Goal: Book appointment/travel/reservation: Book appointment/travel/reservation

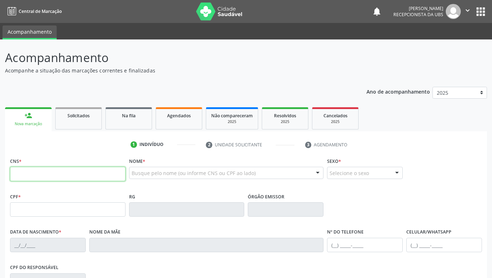
click at [104, 177] on input "text" at bounding box center [67, 174] width 115 height 14
click at [113, 174] on input "text" at bounding box center [67, 174] width 115 height 14
paste input "898 0037 2875 6166"
type input "898 0037 2875 6166"
type input "901.532.354-20"
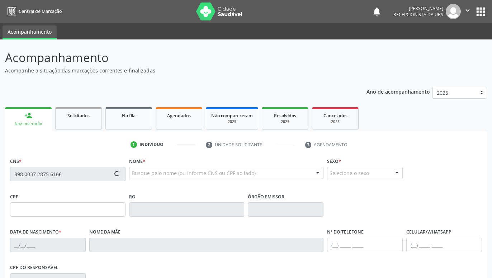
type input "[DATE]"
type input "[PERSON_NAME]"
type input "[PHONE_NUMBER]"
type input "379"
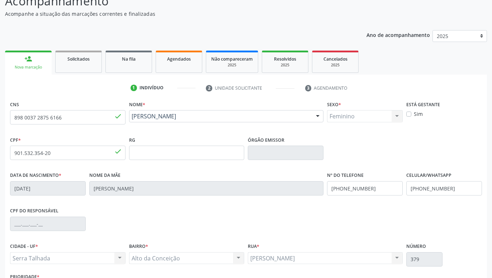
scroll to position [111, 0]
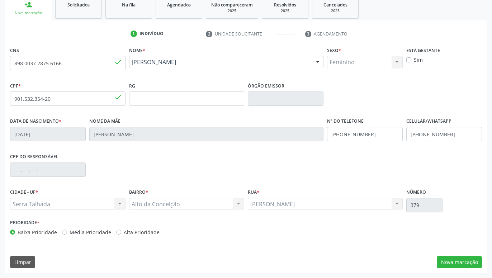
drag, startPoint x: 462, startPoint y: 181, endPoint x: 464, endPoint y: 220, distance: 39.1
click at [462, 261] on button "Nova marcação" at bounding box center [459, 262] width 45 height 12
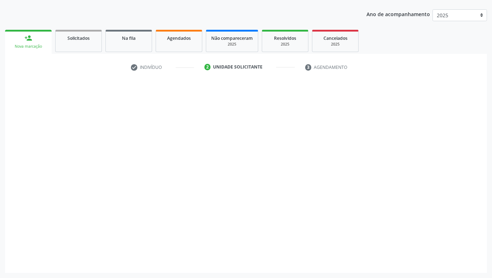
scroll to position [77, 0]
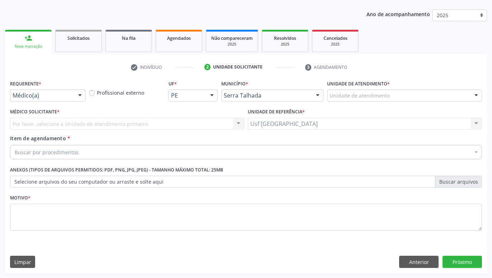
click at [81, 98] on div at bounding box center [80, 96] width 11 height 12
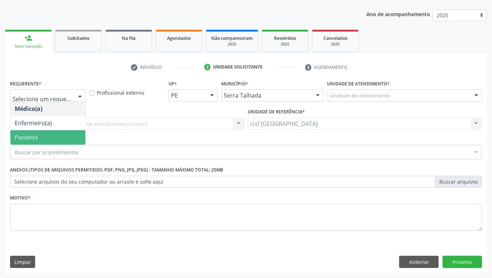
click at [48, 136] on span "Paciente" at bounding box center [47, 137] width 75 height 14
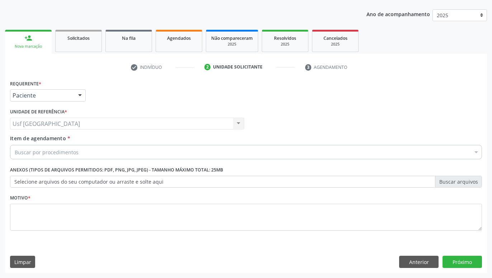
click at [84, 150] on div "Buscar por procedimentos" at bounding box center [246, 152] width 472 height 14
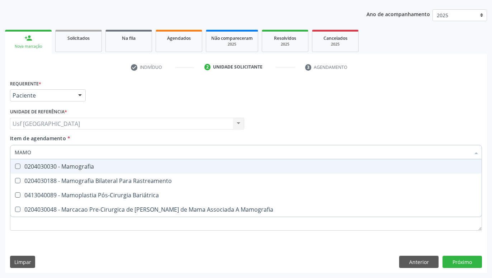
type input "MAMOG"
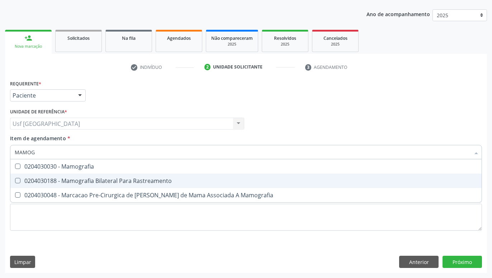
click at [83, 180] on div "0204030188 - Mamografia Bilateral Para Rastreamento" at bounding box center [246, 181] width 463 height 6
checkbox Rastreamento "true"
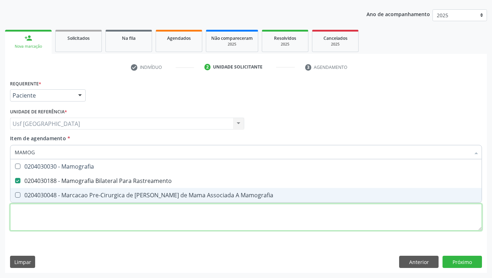
click at [98, 215] on textarea at bounding box center [246, 217] width 472 height 27
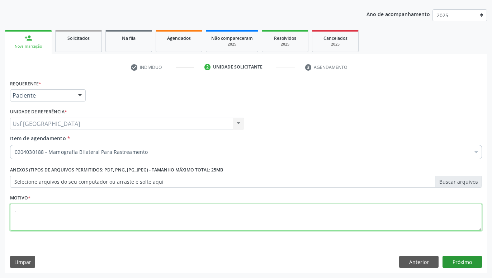
type textarea "."
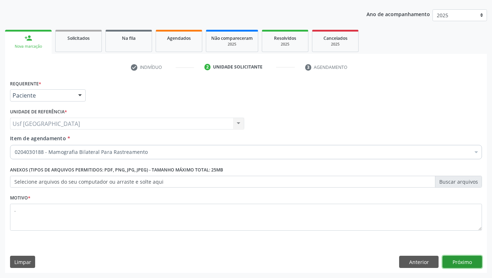
click at [459, 261] on button "Próximo" at bounding box center [461, 262] width 39 height 12
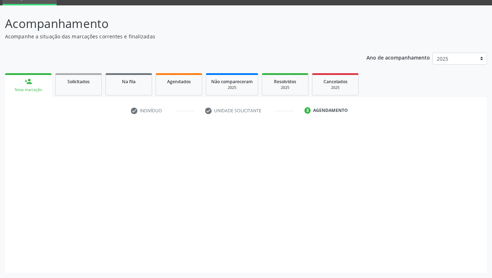
scroll to position [34, 0]
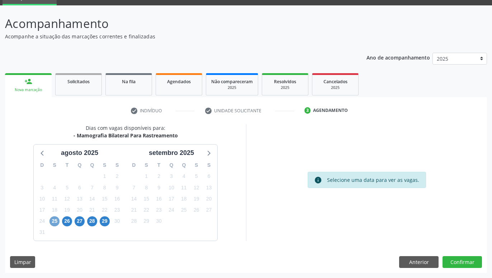
click at [55, 219] on span "25" at bounding box center [54, 221] width 10 height 10
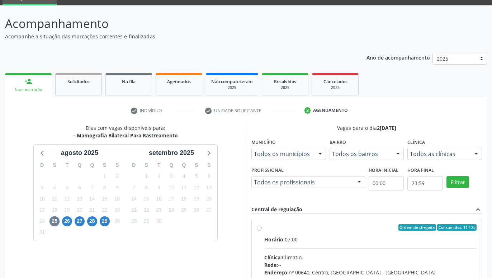
click at [264, 227] on label "Ordem de chegada Consumidos: 11 / 25 Horário: 07:00 Clínica: Climatin Rede: -- …" at bounding box center [370, 279] width 212 height 110
click at [260, 227] on input "Ordem de chegada Consumidos: 11 / 25 Horário: 07:00 Clínica: Climatin Rede: -- …" at bounding box center [259, 227] width 5 height 6
radio input "true"
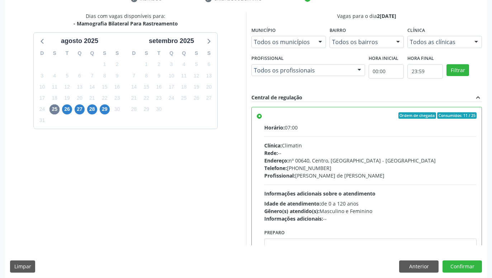
scroll to position [151, 0]
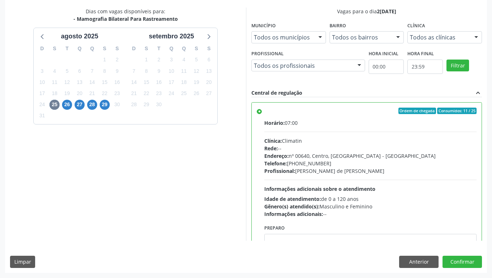
drag, startPoint x: 224, startPoint y: 153, endPoint x: 224, endPoint y: 201, distance: 48.4
click at [469, 265] on button "Confirmar" at bounding box center [461, 262] width 39 height 12
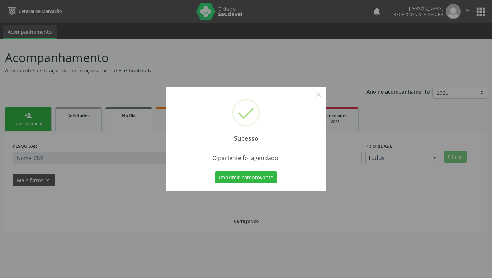
scroll to position [0, 0]
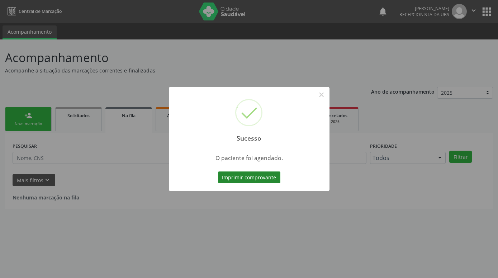
click at [265, 181] on button "Imprimir comprovante" at bounding box center [249, 177] width 62 height 12
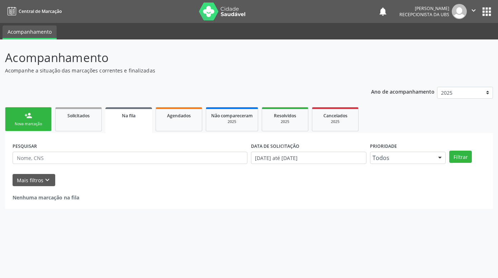
click at [43, 124] on div "Nova marcação" at bounding box center [28, 123] width 36 height 5
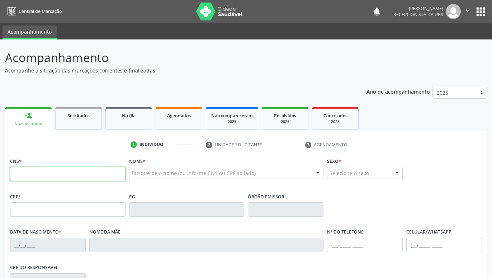
click at [79, 173] on input "text" at bounding box center [67, 174] width 115 height 14
paste input "898 0037 2875 6166"
type input "898 0037 2875 6166"
type input "901.532.354-20"
type input "[DATE]"
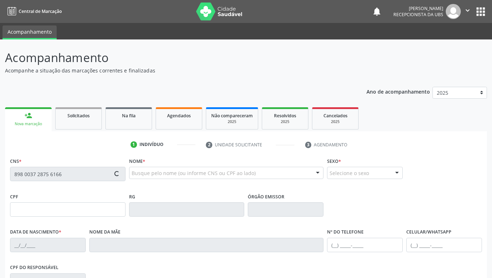
type input "[PERSON_NAME]"
type input "[PHONE_NUMBER]"
type input "379"
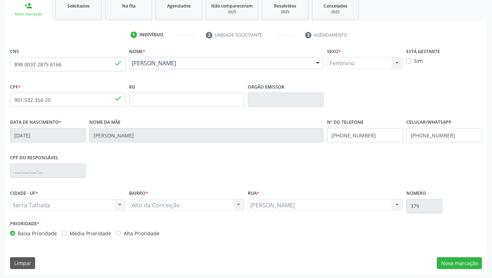
scroll to position [111, 0]
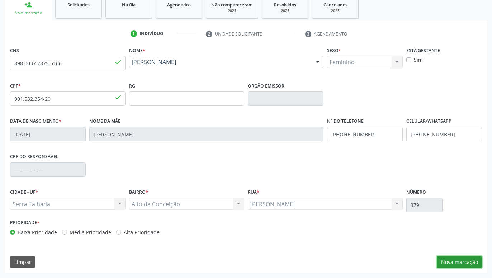
click at [480, 265] on button "Nova marcação" at bounding box center [459, 262] width 45 height 12
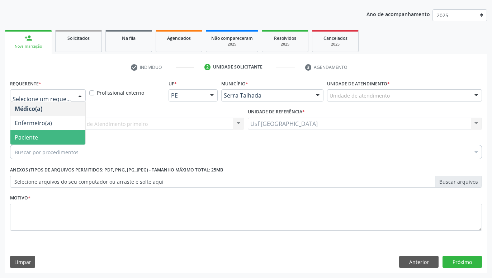
click at [44, 133] on span "Paciente" at bounding box center [47, 137] width 75 height 14
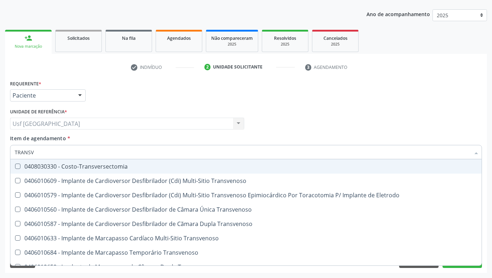
type input "TRANSVA"
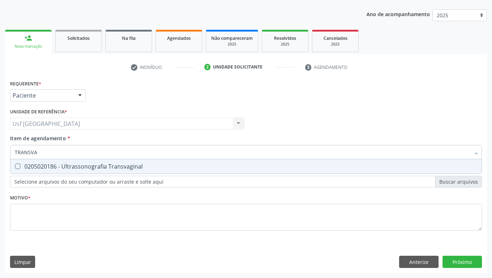
click at [89, 169] on div "0205020186 - Ultrassonografia Transvaginal" at bounding box center [246, 167] width 463 height 6
checkbox Transvaginal "true"
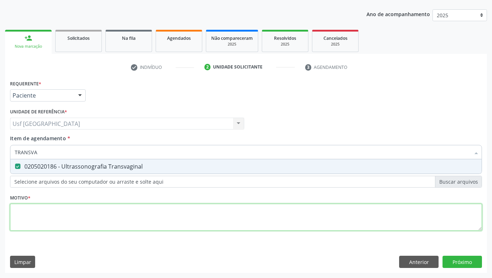
click at [101, 214] on textarea at bounding box center [246, 217] width 472 height 27
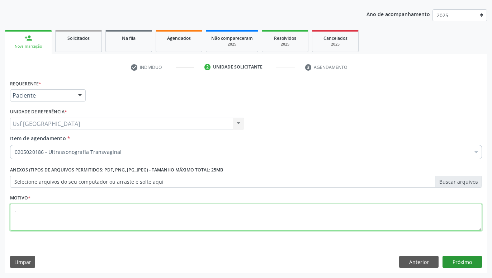
type textarea "."
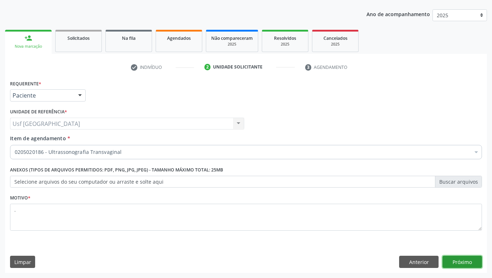
click at [458, 258] on button "Próximo" at bounding box center [461, 262] width 39 height 12
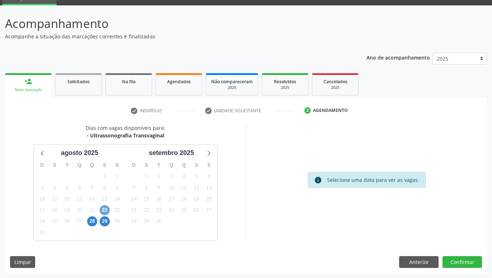
click at [105, 212] on span "22" at bounding box center [105, 210] width 10 height 10
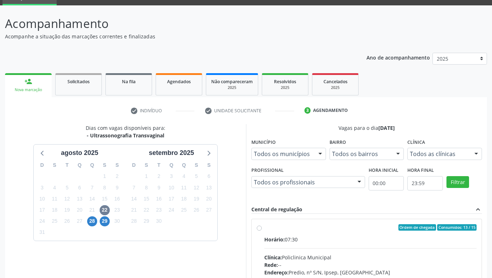
click at [256, 224] on div "Ordem de chegada Consumidos: 13 / 15 Horário: 07:30 Clínica: Policlinica Munici…" at bounding box center [367, 279] width 230 height 120
radio input "true"
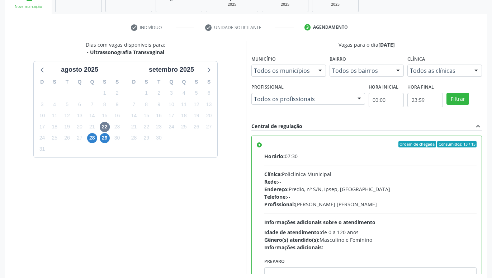
scroll to position [151, 0]
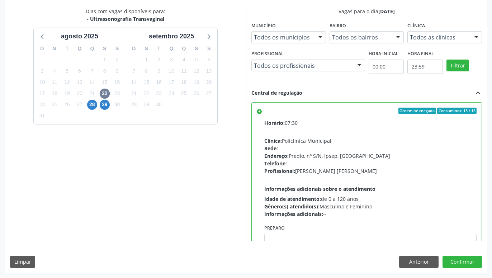
drag, startPoint x: 241, startPoint y: 135, endPoint x: 235, endPoint y: 177, distance: 42.4
click at [464, 260] on button "Confirmar" at bounding box center [461, 262] width 39 height 12
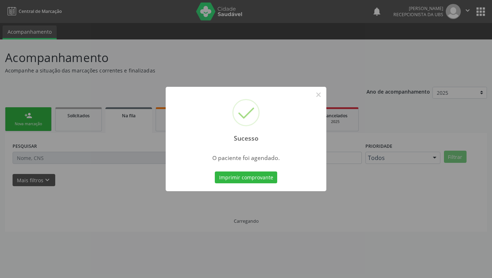
scroll to position [0, 0]
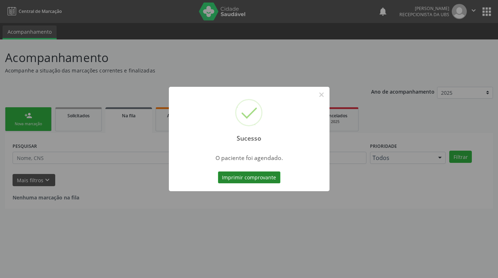
click at [273, 180] on button "Imprimir comprovante" at bounding box center [249, 177] width 62 height 12
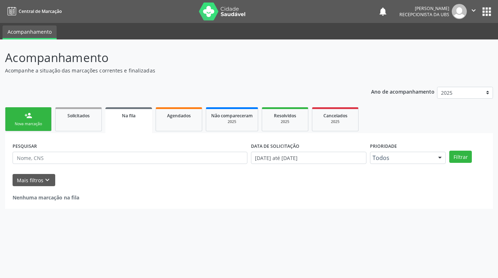
click at [34, 122] on div "Nova marcação" at bounding box center [28, 123] width 36 height 5
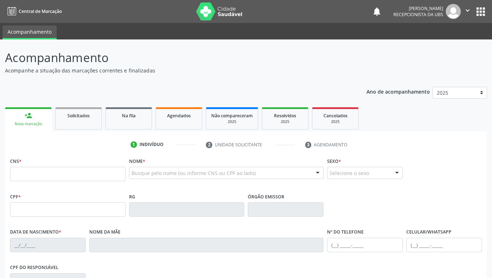
click at [37, 122] on div "Nova marcação" at bounding box center [28, 123] width 37 height 5
click at [71, 181] on input "text" at bounding box center [67, 174] width 115 height 14
paste input "898 0037 2875 6166"
type input "898 0037 2875 6166"
type input "901.532.354-20"
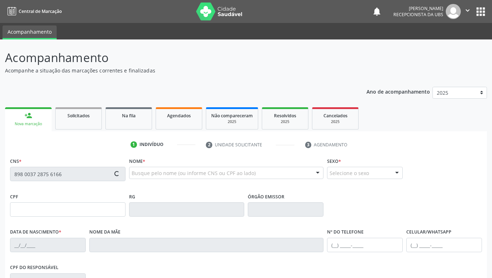
type input "[DATE]"
type input "[PERSON_NAME]"
type input "[PHONE_NUMBER]"
type input "379"
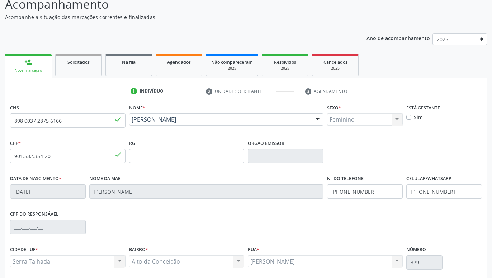
scroll to position [111, 0]
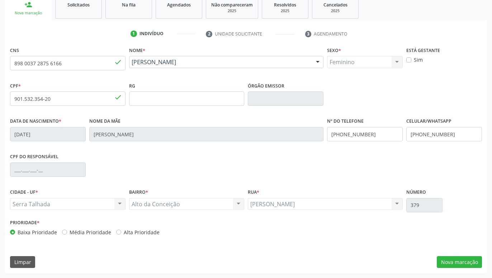
drag, startPoint x: 398, startPoint y: 190, endPoint x: 403, endPoint y: 225, distance: 35.5
click at [465, 263] on button "Nova marcação" at bounding box center [459, 262] width 45 height 12
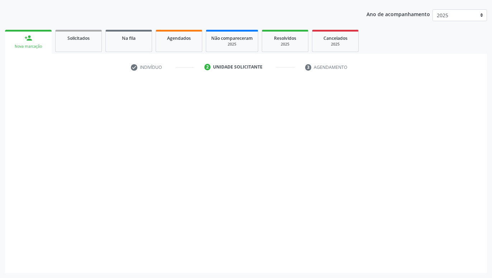
scroll to position [77, 0]
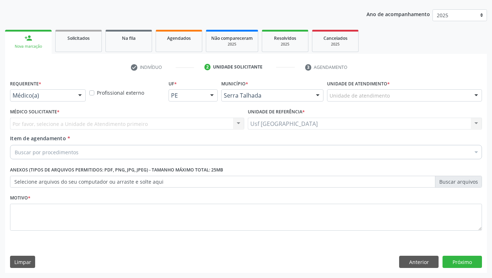
click at [75, 94] on div at bounding box center [80, 96] width 11 height 12
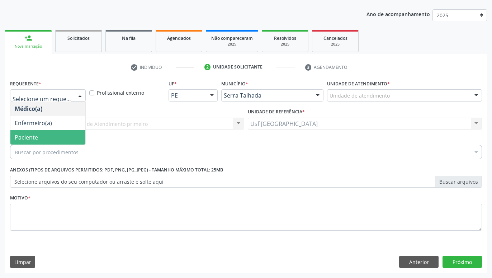
click at [49, 134] on span "Paciente" at bounding box center [47, 137] width 75 height 14
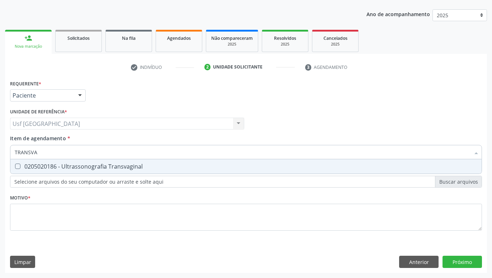
type input "TRANSVAG"
click at [108, 162] on span "0205020186 - Ultrassonografia Transvaginal" at bounding box center [245, 166] width 471 height 14
checkbox Transvaginal "true"
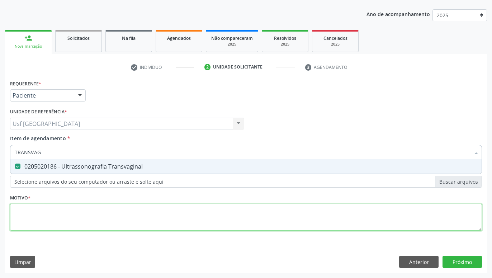
click at [133, 220] on textarea at bounding box center [246, 217] width 472 height 27
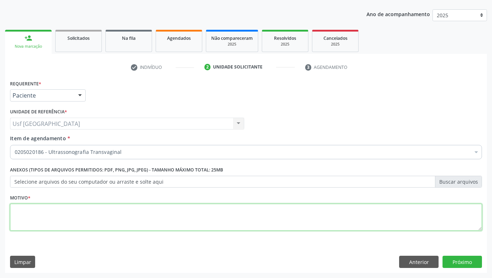
click at [133, 220] on div "Requerente * Paciente Médico(a) Enfermeiro(a) Paciente Nenhum resultado encontr…" at bounding box center [246, 159] width 472 height 162
type textarea "."
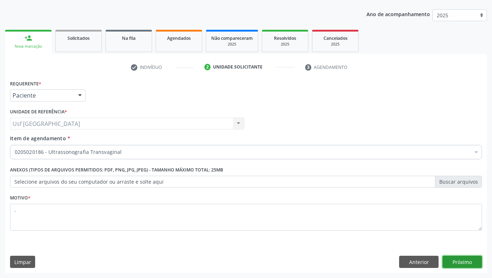
click at [468, 257] on button "Próximo" at bounding box center [461, 262] width 39 height 12
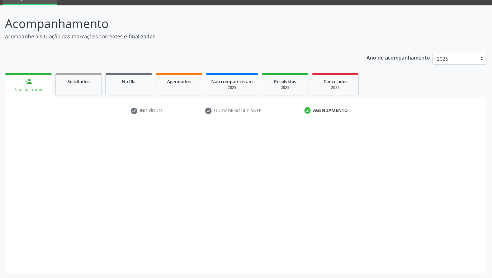
scroll to position [34, 0]
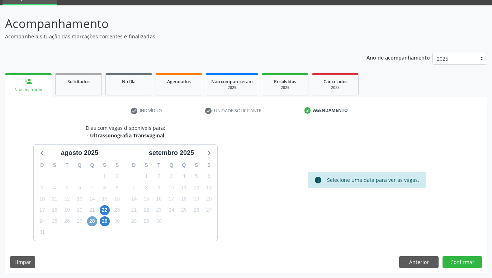
click at [90, 220] on span "28" at bounding box center [92, 221] width 10 height 10
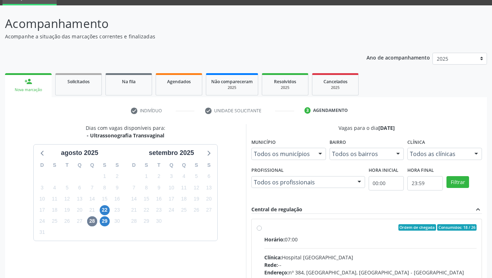
drag, startPoint x: 262, startPoint y: 227, endPoint x: 256, endPoint y: 228, distance: 6.1
click at [262, 227] on div "Ordem de chegada Consumidos: 18 / 26 Horário: 07:00 Clínica: Hospital [GEOGRAPH…" at bounding box center [367, 279] width 220 height 110
radio input "true"
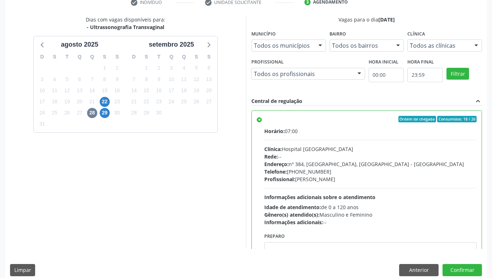
scroll to position [151, 0]
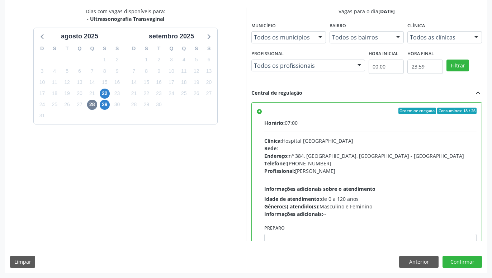
drag, startPoint x: 236, startPoint y: 201, endPoint x: 233, endPoint y: 239, distance: 38.1
click at [458, 257] on button "Confirmar" at bounding box center [461, 262] width 39 height 12
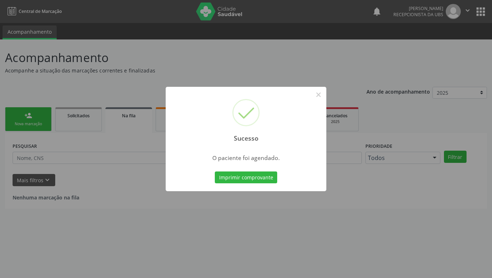
scroll to position [0, 0]
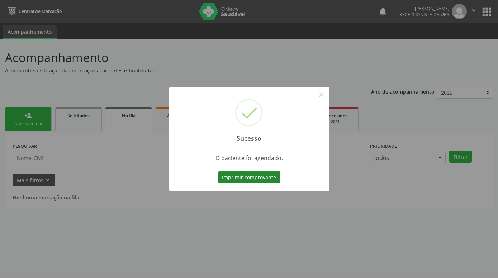
click at [265, 178] on button "Imprimir comprovante" at bounding box center [249, 177] width 62 height 12
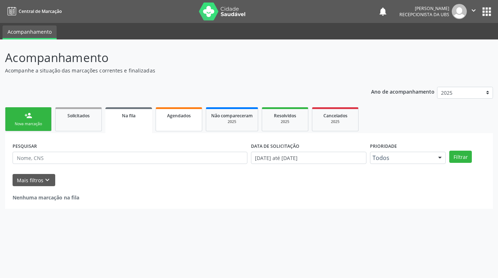
click at [184, 121] on link "Agendados" at bounding box center [179, 119] width 47 height 24
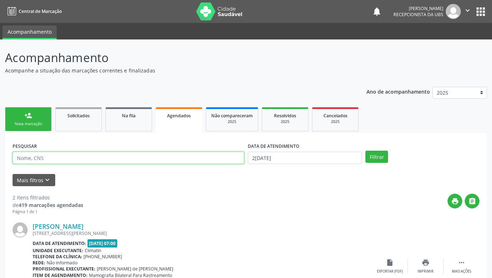
click at [90, 161] on input "text" at bounding box center [129, 158] width 232 height 12
paste input "898003728756166"
type input "898003728756166"
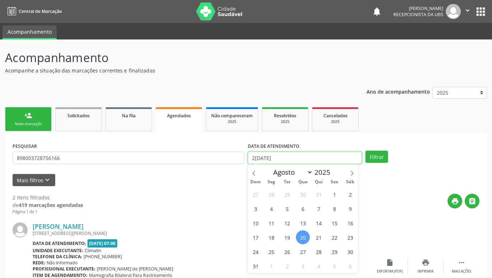
click at [357, 157] on input "2[DATE]" at bounding box center [305, 158] width 114 height 12
click at [333, 236] on span "22" at bounding box center [334, 237] width 14 height 14
type input "[DATE]"
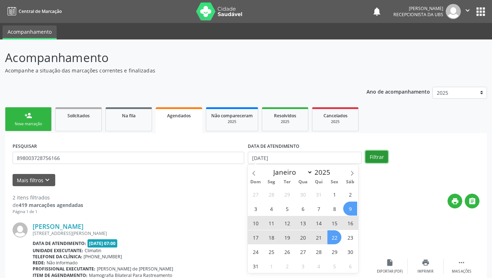
click at [379, 159] on button "Filtrar" at bounding box center [376, 157] width 23 height 12
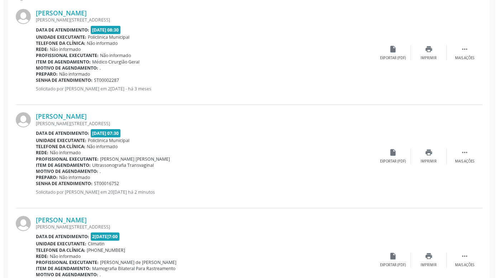
scroll to position [219, 0]
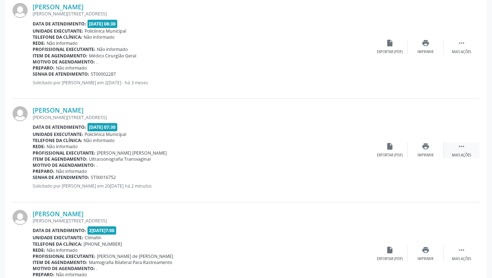
click at [455, 152] on div " Mais ações" at bounding box center [462, 149] width 36 height 15
click at [394, 157] on div "Cancelar" at bounding box center [389, 155] width 17 height 5
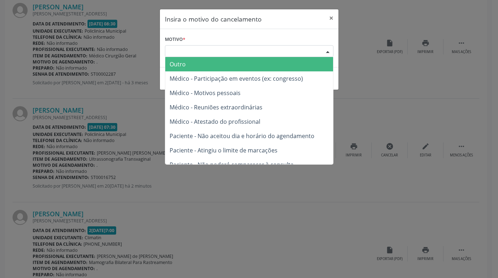
click at [311, 54] on div "Escolha o motivo" at bounding box center [249, 51] width 169 height 12
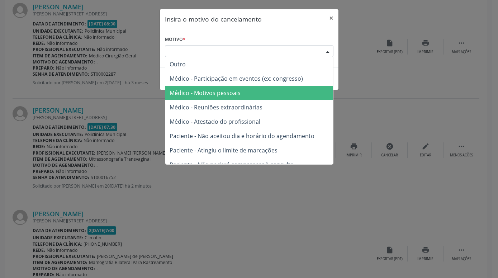
click at [270, 92] on span "Médico - Motivos pessoais" at bounding box center [249, 93] width 168 height 14
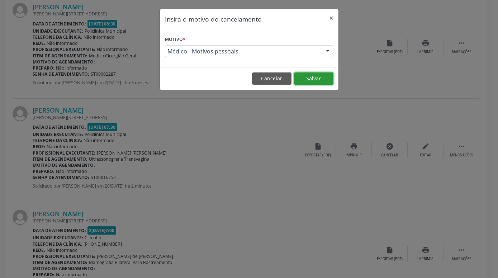
click at [312, 77] on button "Salvar" at bounding box center [313, 78] width 39 height 12
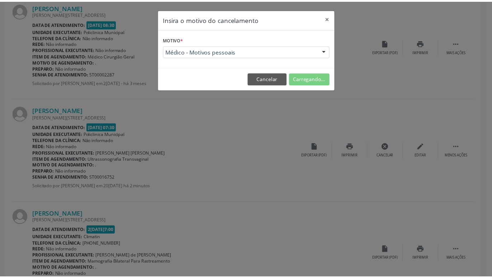
scroll to position [0, 0]
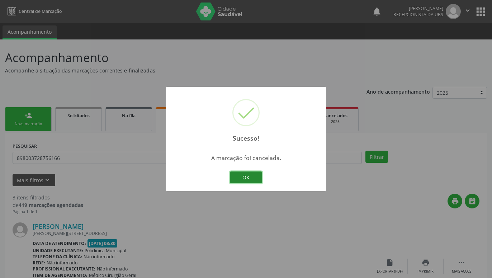
click at [256, 175] on button "OK" at bounding box center [246, 177] width 32 height 12
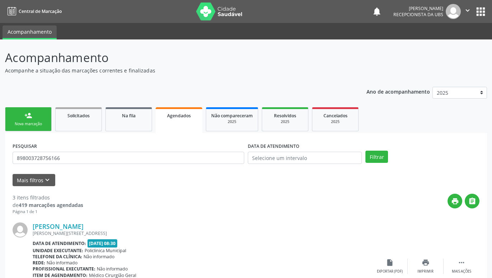
click at [32, 122] on div "Nova marcação" at bounding box center [28, 123] width 36 height 5
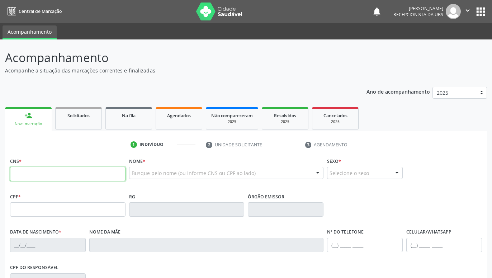
click at [66, 177] on input "text" at bounding box center [67, 174] width 115 height 14
paste input "700 7009 4498 2970"
type input "700 7009 4498 2970"
type input "038.509.254-71"
type input "[DATE]"
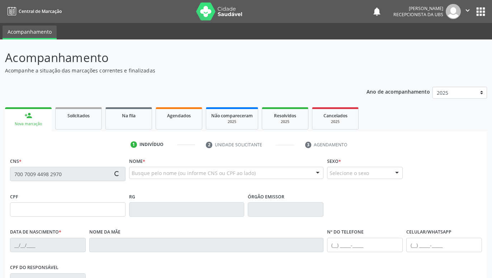
type input "[PERSON_NAME]"
type input "[PHONE_NUMBER]"
type input "089.639.014-40"
type input "651"
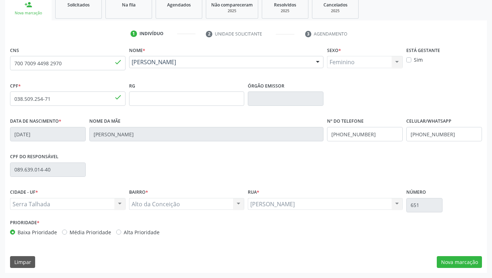
drag, startPoint x: 442, startPoint y: 184, endPoint x: 443, endPoint y: 226, distance: 41.2
click at [457, 260] on button "Nova marcação" at bounding box center [459, 262] width 45 height 12
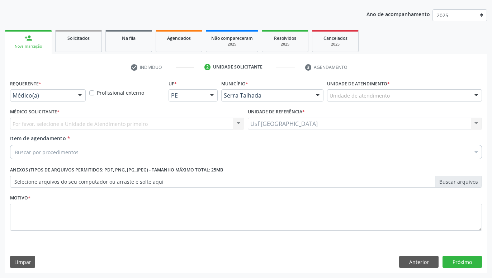
scroll to position [77, 0]
click at [57, 100] on div at bounding box center [48, 95] width 76 height 12
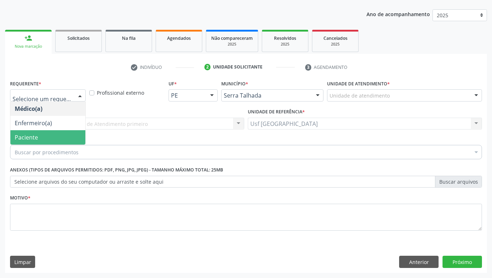
click at [45, 134] on span "Paciente" at bounding box center [47, 137] width 75 height 14
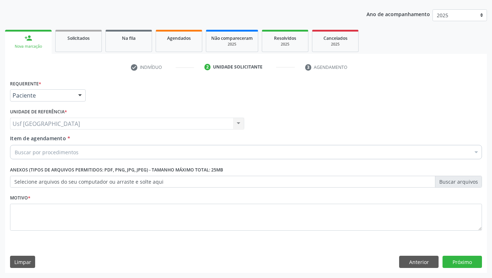
click at [92, 155] on div "Buscar por procedimentos" at bounding box center [246, 152] width 472 height 14
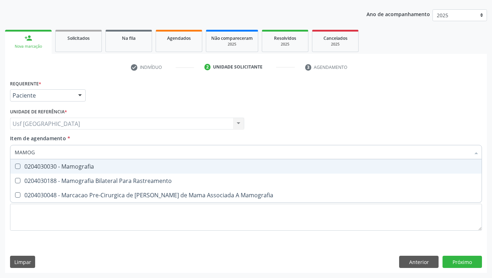
type input "MAMOGR"
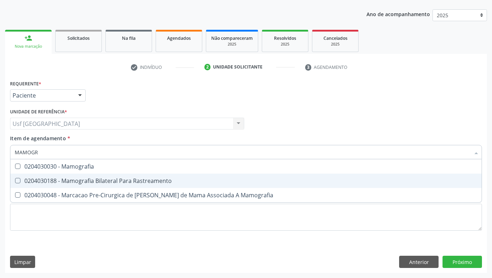
click at [138, 182] on div "0204030188 - Mamografia Bilateral Para Rastreamento" at bounding box center [246, 181] width 463 height 6
checkbox Rastreamento "true"
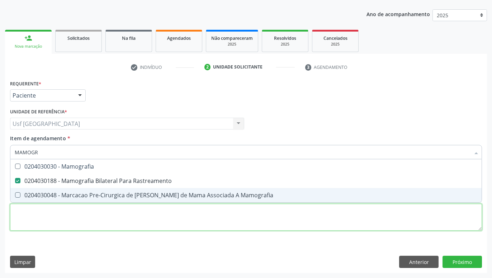
click at [166, 221] on textarea at bounding box center [246, 217] width 472 height 27
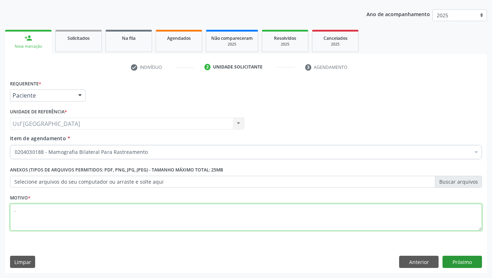
type textarea "."
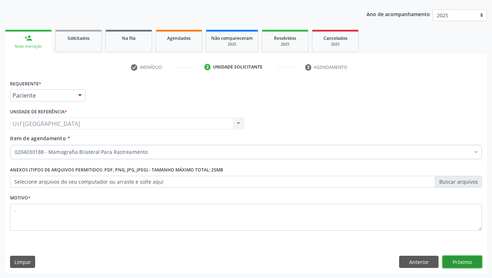
click at [474, 261] on button "Próximo" at bounding box center [461, 262] width 39 height 12
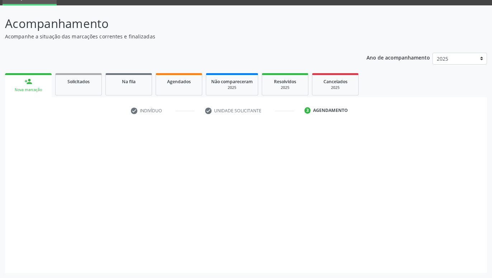
scroll to position [34, 0]
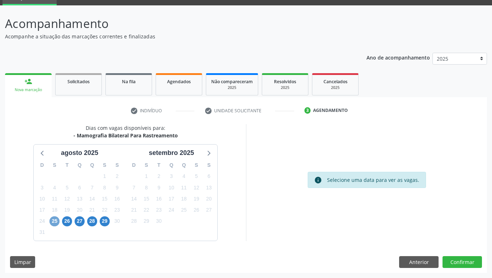
click at [55, 222] on span "25" at bounding box center [54, 221] width 10 height 10
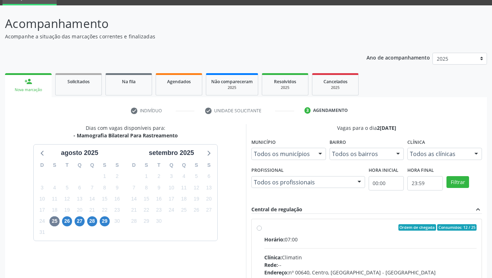
click at [258, 225] on div "Ordem de chegada Consumidos: 12 / 25 Horário: 07:00 Clínica: Climatin Rede: -- …" at bounding box center [367, 279] width 220 height 110
radio input "true"
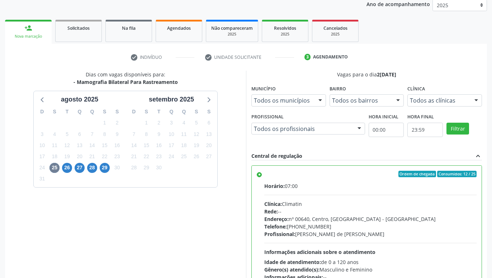
scroll to position [151, 0]
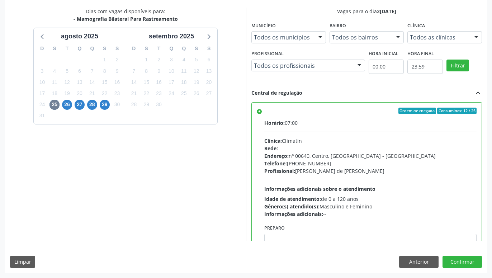
drag, startPoint x: 240, startPoint y: 174, endPoint x: 238, endPoint y: 215, distance: 41.7
click at [466, 257] on button "Confirmar" at bounding box center [461, 262] width 39 height 12
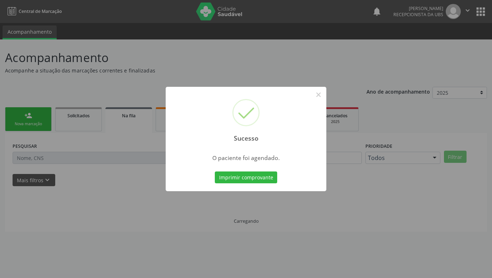
scroll to position [0, 0]
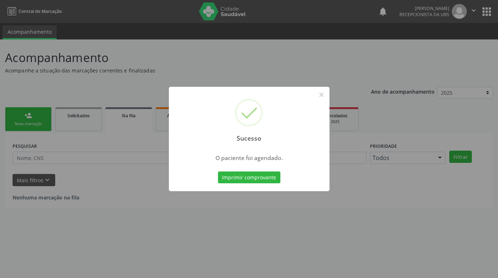
click at [218, 171] on button "Imprimir comprovante" at bounding box center [249, 177] width 62 height 12
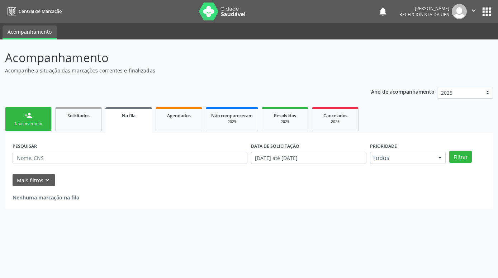
click at [34, 122] on div "Nova marcação" at bounding box center [28, 123] width 36 height 5
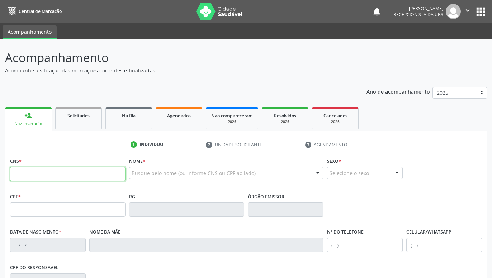
click at [51, 176] on input "text" at bounding box center [67, 174] width 115 height 14
paste input "709 6076 6556 2976"
type input "709 6076 6556 2976"
type input "012.564.314-43"
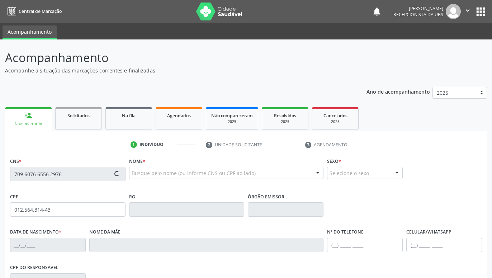
type input "17[DATE]"
type input "[PERSON_NAME]"
type input "[PHONE_NUMBER]"
type input "1173"
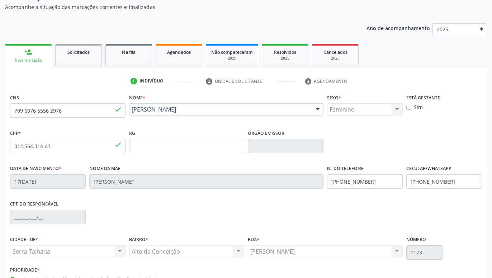
scroll to position [111, 0]
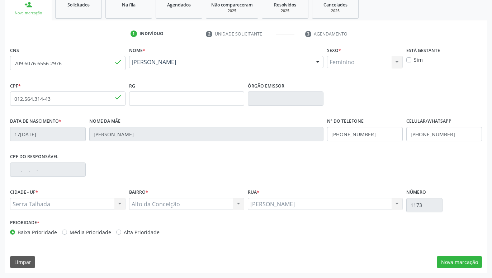
drag, startPoint x: 461, startPoint y: 183, endPoint x: 462, endPoint y: 225, distance: 41.6
click at [453, 258] on button "Nova marcação" at bounding box center [459, 262] width 45 height 12
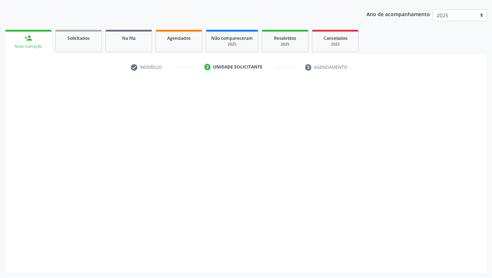
scroll to position [77, 0]
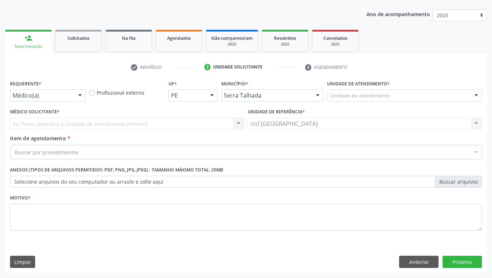
click at [76, 94] on div at bounding box center [80, 96] width 11 height 12
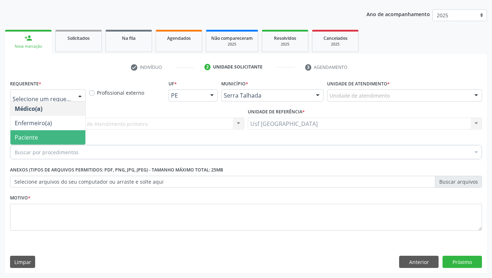
click at [50, 133] on span "Paciente" at bounding box center [47, 137] width 75 height 14
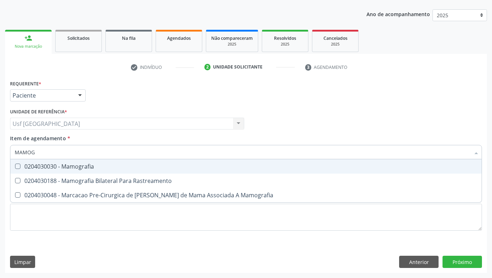
type input "MAMOGR"
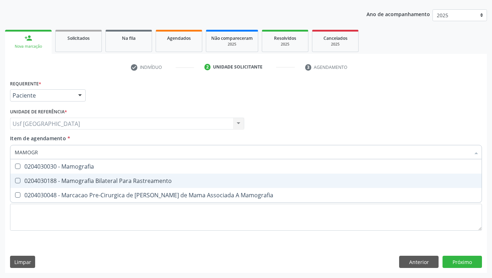
click at [81, 178] on div "0204030188 - Mamografia Bilateral Para Rastreamento" at bounding box center [246, 181] width 463 height 6
checkbox Rastreamento "true"
type input "MAMOGR"
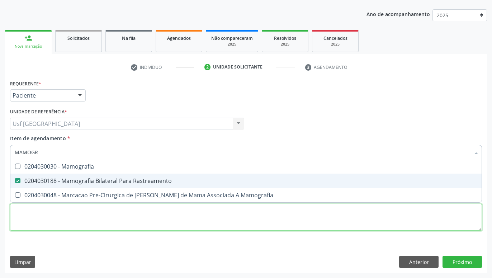
click at [142, 226] on textarea at bounding box center [246, 217] width 472 height 27
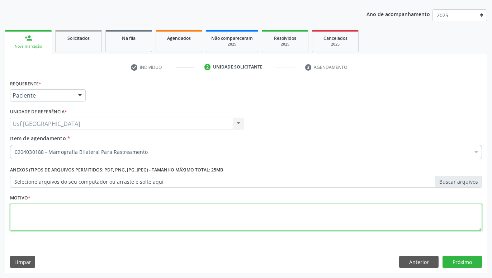
click at [138, 221] on li "Não selecionados" at bounding box center [293, 221] width 567 height 19
type textarea "."
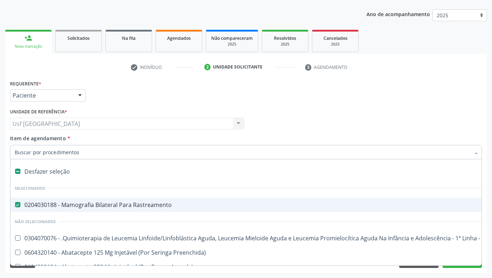
scroll to position [77, 0]
click at [390, 127] on div "Médico Solicitante Por favor, selecione a Unidade de Atendimento primeiro Nenhu…" at bounding box center [245, 120] width 475 height 28
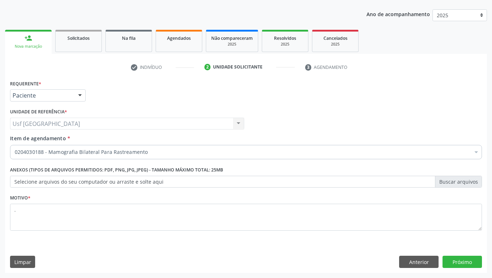
drag, startPoint x: 392, startPoint y: 116, endPoint x: 394, endPoint y: 179, distance: 62.8
click at [461, 263] on button "Próximo" at bounding box center [461, 262] width 39 height 12
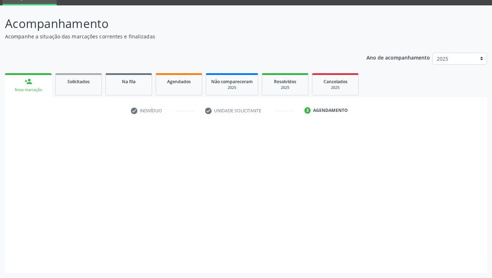
scroll to position [34, 0]
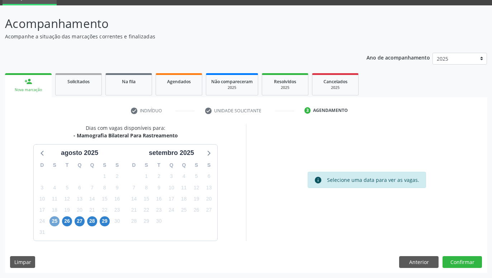
click at [56, 222] on span "25" at bounding box center [54, 221] width 10 height 10
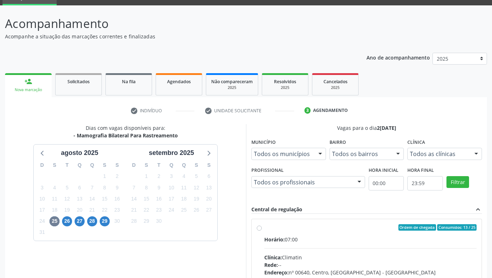
click at [264, 228] on label "Ordem de chegada Consumidos: 13 / 25 Horário: 07:00 Clínica: Climatin Rede: -- …" at bounding box center [370, 279] width 212 height 110
click at [260, 228] on input "Ordem de chegada Consumidos: 13 / 25 Horário: 07:00 Clínica: Climatin Rede: -- …" at bounding box center [259, 227] width 5 height 6
radio input "true"
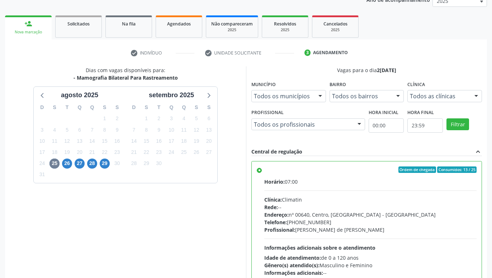
scroll to position [151, 0]
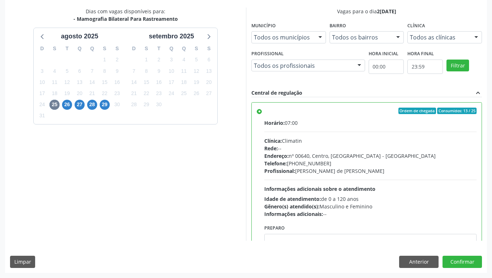
drag, startPoint x: 241, startPoint y: 148, endPoint x: 235, endPoint y: 203, distance: 55.2
click at [459, 259] on button "Confirmar" at bounding box center [461, 262] width 39 height 12
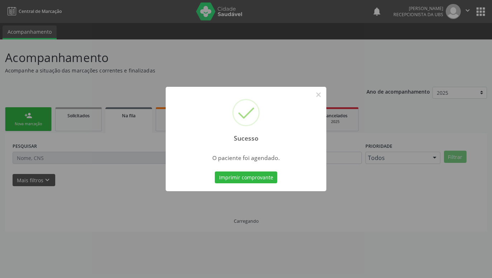
scroll to position [0, 0]
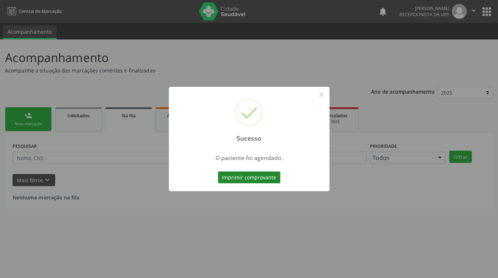
click at [237, 176] on button "Imprimir comprovante" at bounding box center [249, 177] width 62 height 12
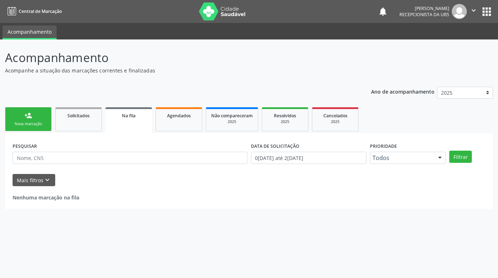
click at [460, 63] on header "Acompanhamento Acompanhe a situação das marcações correntes e finalizadas Relat…" at bounding box center [249, 61] width 488 height 25
click at [35, 125] on div "Nova marcação" at bounding box center [28, 123] width 36 height 5
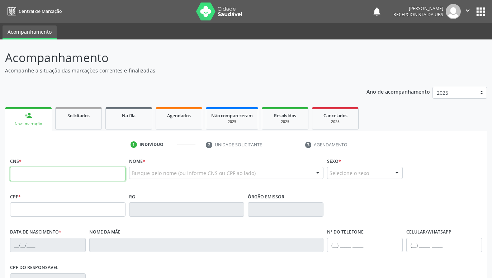
click at [104, 174] on input "text" at bounding box center [67, 174] width 115 height 14
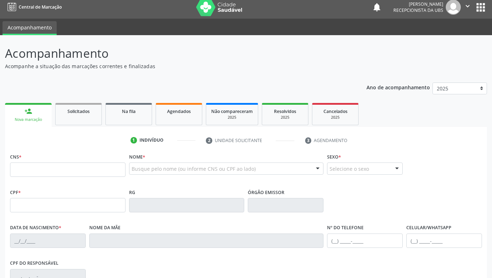
scroll to position [22, 0]
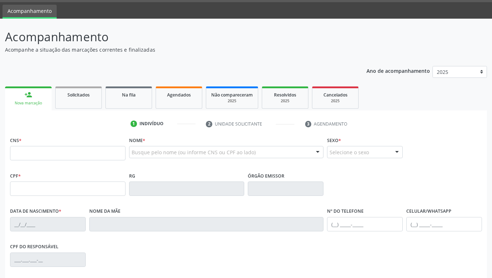
drag, startPoint x: 427, startPoint y: 130, endPoint x: 428, endPoint y: 143, distance: 13.0
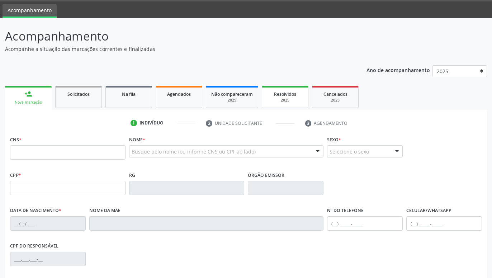
click at [274, 93] on div "Resolvidos" at bounding box center [285, 94] width 36 height 8
click at [226, 95] on div "Ano de acompanhamento 2025 2024 person_add Nova marcação Solicitados Na fila Ag…" at bounding box center [246, 211] width 482 height 302
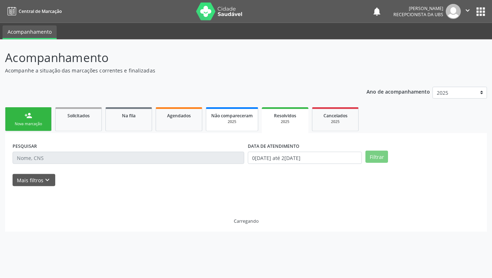
scroll to position [0, 0]
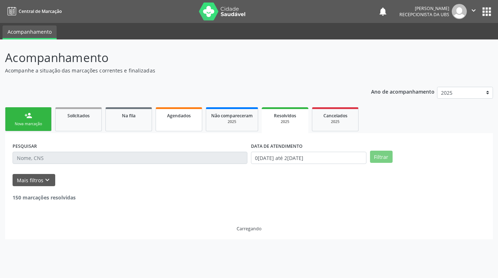
click at [183, 117] on span "Agendados" at bounding box center [179, 116] width 24 height 6
click at [131, 123] on link "Na fila" at bounding box center [128, 119] width 47 height 24
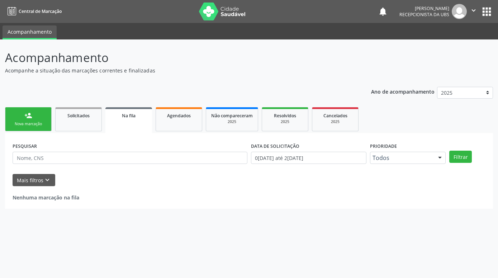
click at [128, 119] on link "Na fila" at bounding box center [128, 120] width 47 height 26
click at [91, 120] on link "Solicitados" at bounding box center [78, 119] width 47 height 24
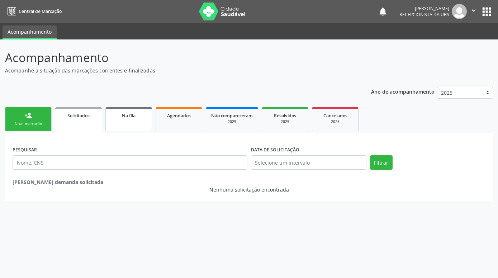
click at [123, 125] on link "Na fila" at bounding box center [128, 119] width 47 height 24
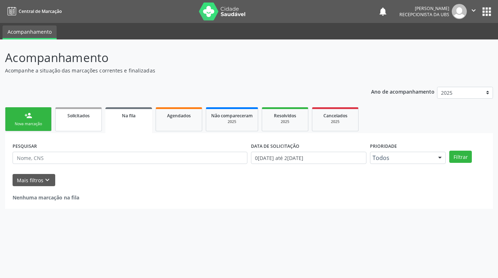
click at [84, 124] on link "Solicitados" at bounding box center [78, 119] width 47 height 24
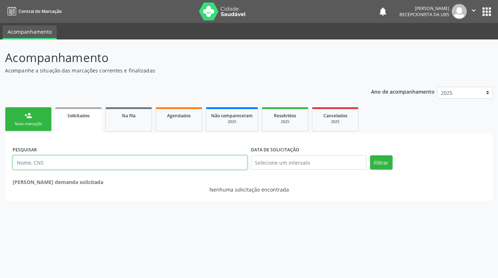
click at [104, 161] on input "text" at bounding box center [130, 162] width 235 height 14
paste input "702100761491295"
type input "702100761491295"
click at [406, 179] on div "Nenhuma demanda solicitada" at bounding box center [249, 182] width 473 height 8
click at [301, 94] on div "Ano de acompanhamento 2025 2024 person_add Nova marcação Solicitados Na fila Ag…" at bounding box center [249, 141] width 488 height 119
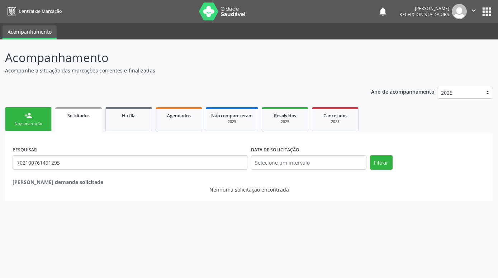
click at [311, 65] on p "Acompanhamento" at bounding box center [176, 58] width 342 height 18
click at [414, 119] on ul "person_add Nova marcação Solicitados Na fila Agendados Não compareceram 2025 Re…" at bounding box center [249, 119] width 488 height 28
click at [482, 96] on select "2025 2024" at bounding box center [465, 93] width 56 height 12
click at [437, 87] on select "2025 2024" at bounding box center [465, 93] width 56 height 12
click at [422, 157] on div "Filtrar" at bounding box center [427, 164] width 119 height 19
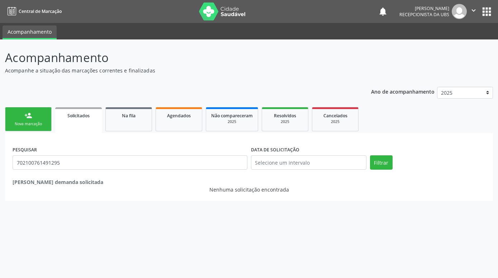
click at [402, 134] on div "PESQUISAR 702100761491295 DATA DE SOLICITAÇÃO Filtrar Nenhuma demanda solicitad…" at bounding box center [249, 167] width 488 height 68
click at [459, 78] on div "Acompanhamento Acompanhe a situação das marcações correntes e finalizadas Relat…" at bounding box center [249, 125] width 488 height 152
click at [20, 114] on link "person_add Nova marcação" at bounding box center [28, 119] width 47 height 24
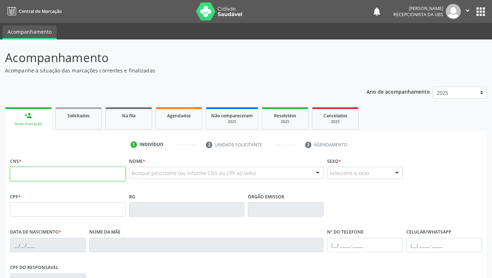
click at [51, 176] on input "text" at bounding box center [67, 174] width 115 height 14
paste input "702 1007 6149 1295"
type input "702 1007 6149 1295"
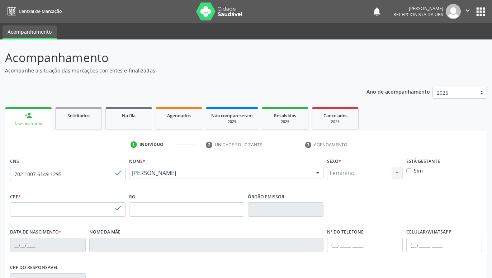
type input "705.844.784-53"
type input "17/03/1970"
type input "Rosa de Oliveira Ferreira"
type input "(87) 99953-6261"
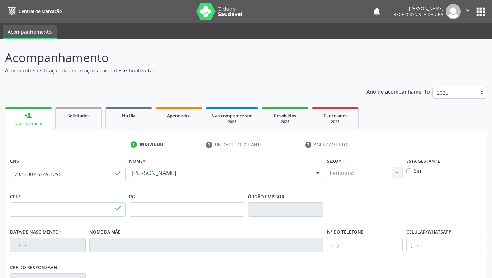
type input "1330"
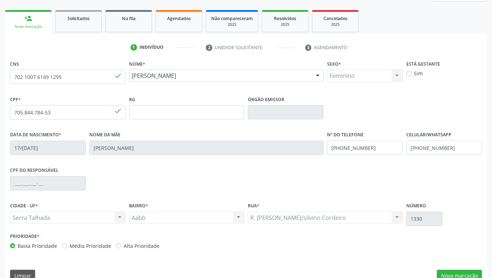
scroll to position [111, 0]
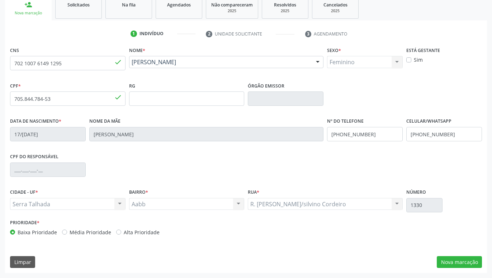
drag, startPoint x: 322, startPoint y: 146, endPoint x: 336, endPoint y: 194, distance: 49.7
click at [469, 262] on button "Nova marcação" at bounding box center [459, 262] width 45 height 12
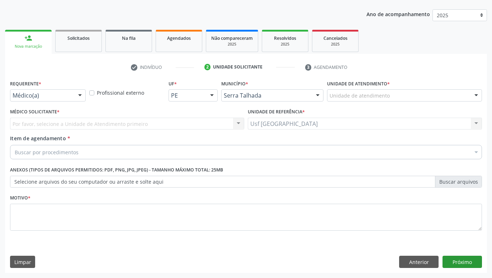
scroll to position [77, 0]
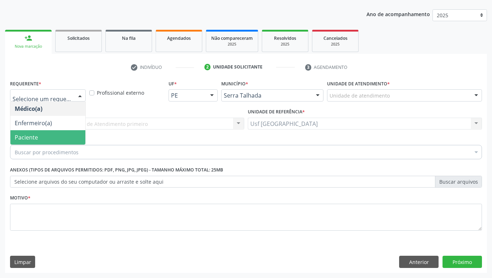
click at [37, 138] on span "Paciente" at bounding box center [26, 137] width 23 height 8
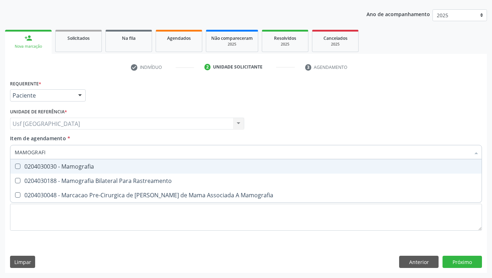
type input "MAMOGRAFIA"
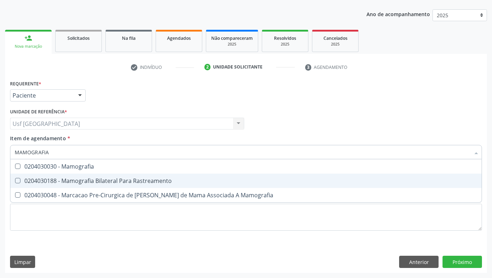
click at [56, 180] on div "0204030188 - Mamografia Bilateral Para Rastreamento" at bounding box center [246, 181] width 463 height 6
checkbox Rastreamento "true"
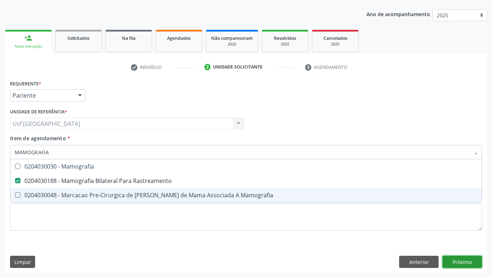
click at [466, 265] on div "Requerente * Paciente Médico(a) Enfermeiro(a) Paciente Nenhum resultado encontr…" at bounding box center [246, 175] width 482 height 195
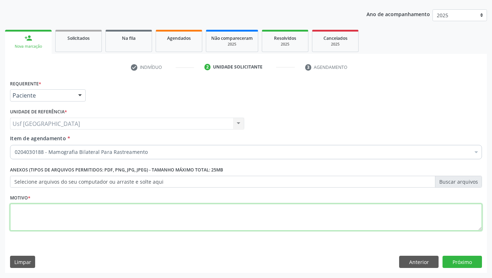
click at [451, 230] on textarea at bounding box center [246, 217] width 472 height 27
type textarea "."
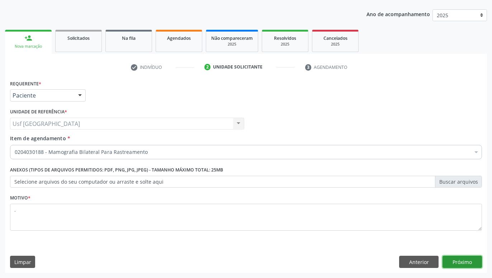
click at [469, 260] on button "Próximo" at bounding box center [461, 262] width 39 height 12
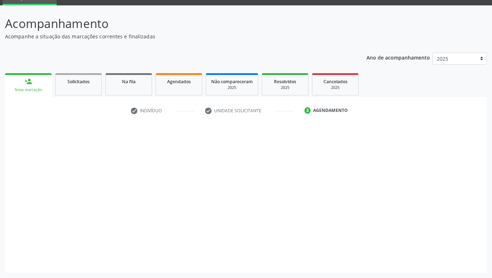
scroll to position [34, 0]
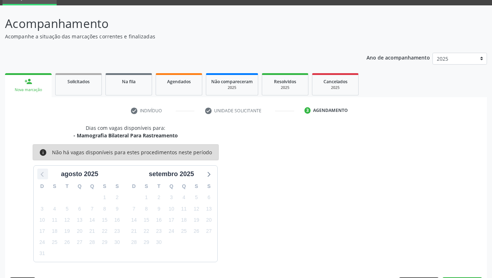
click at [42, 174] on icon at bounding box center [42, 174] width 3 height 5
click at [347, 186] on div "Dias com vagas disponíveis para: - Mamografia Bilateral Para Rastreamento info …" at bounding box center [246, 193] width 482 height 138
click at [343, 163] on div "Dias com vagas disponíveis para: - Mamografia Bilateral Para Rastreamento info …" at bounding box center [246, 193] width 482 height 138
click at [207, 173] on icon at bounding box center [208, 173] width 9 height 9
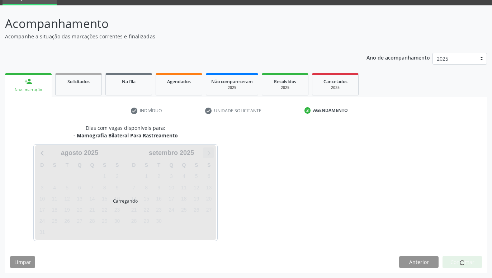
click at [207, 173] on div "Carregando" at bounding box center [125, 192] width 181 height 95
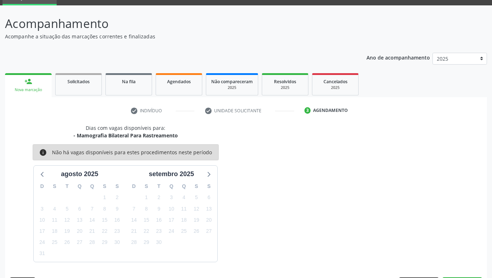
click at [18, 84] on link "person_add Nova marcação" at bounding box center [28, 85] width 47 height 24
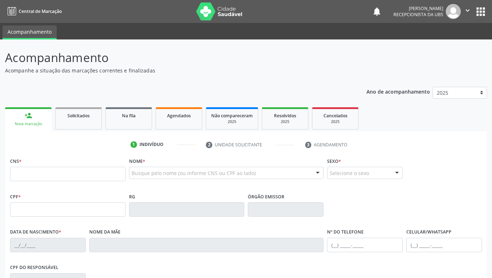
click at [84, 171] on input "text" at bounding box center [67, 174] width 115 height 14
type input "702 1007 6149 1295"
type input "705.844.784-53"
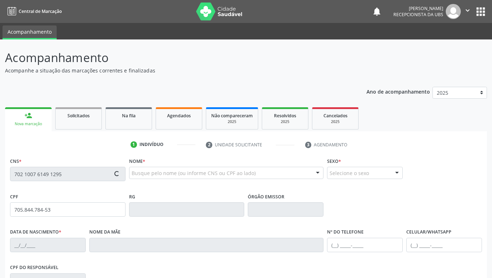
type input "17/[DATE]"
type input "[PERSON_NAME]"
type input "[PHONE_NUMBER]"
type input "1330"
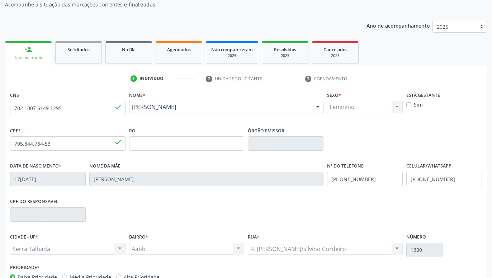
scroll to position [111, 0]
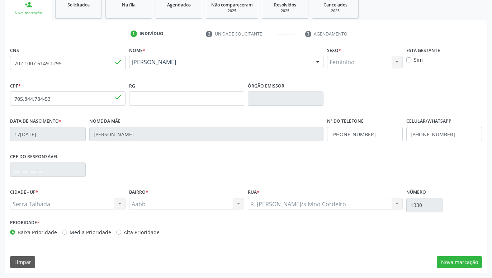
drag, startPoint x: 366, startPoint y: 158, endPoint x: 363, endPoint y: 193, distance: 34.2
click at [454, 260] on button "Nova marcação" at bounding box center [459, 262] width 45 height 12
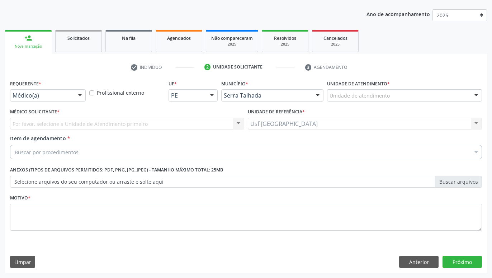
click at [82, 97] on div at bounding box center [80, 96] width 11 height 12
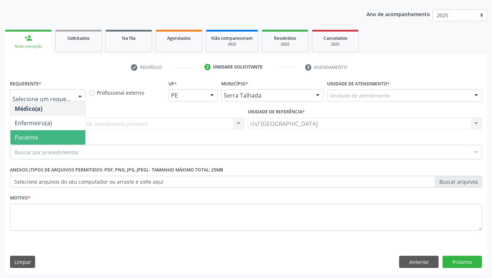
click at [56, 135] on span "Paciente" at bounding box center [47, 137] width 75 height 14
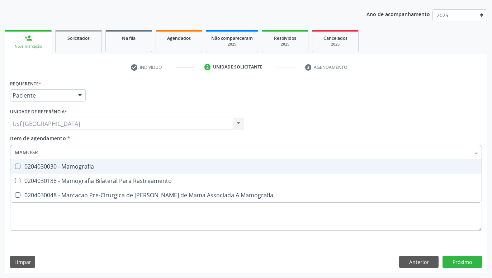
type input "MAMOGRA"
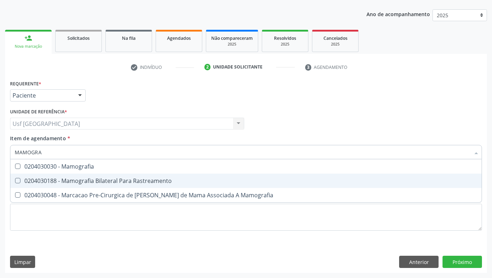
click at [90, 180] on div "0204030188 - Mamografia Bilateral Para Rastreamento" at bounding box center [246, 181] width 463 height 6
checkbox Rastreamento "true"
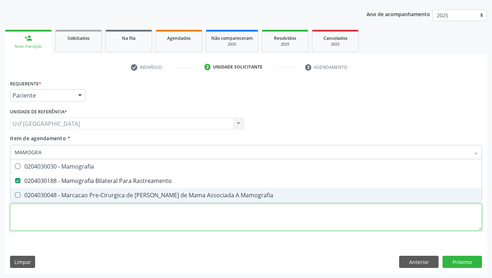
click at [87, 211] on textarea at bounding box center [246, 217] width 472 height 27
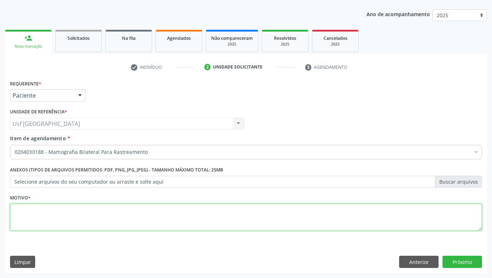
click at [80, 217] on textarea at bounding box center [246, 217] width 472 height 27
type textarea "."
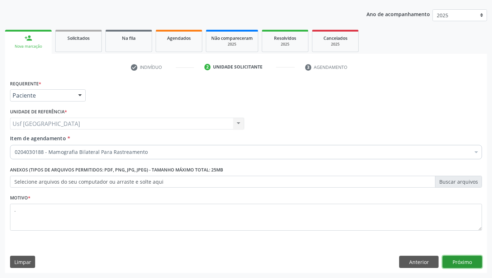
click at [458, 260] on button "Próximo" at bounding box center [461, 262] width 39 height 12
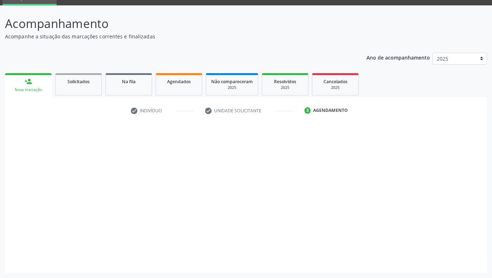
scroll to position [34, 0]
